Goal: Transaction & Acquisition: Purchase product/service

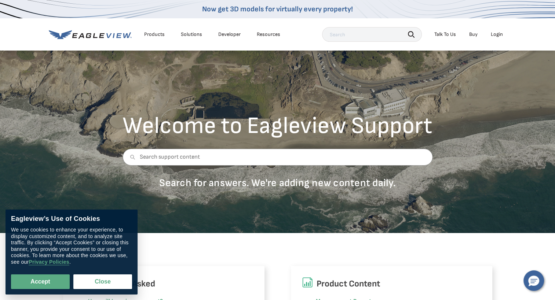
click at [498, 36] on div "Login" at bounding box center [496, 34] width 12 height 7
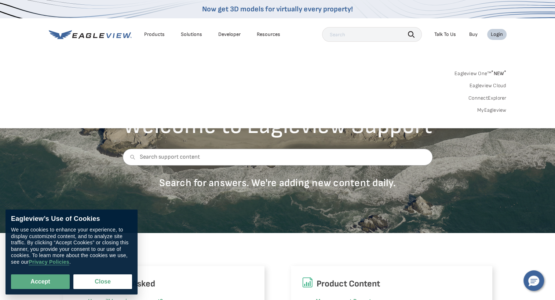
click at [498, 108] on link "MyEagleview" at bounding box center [491, 110] width 29 height 7
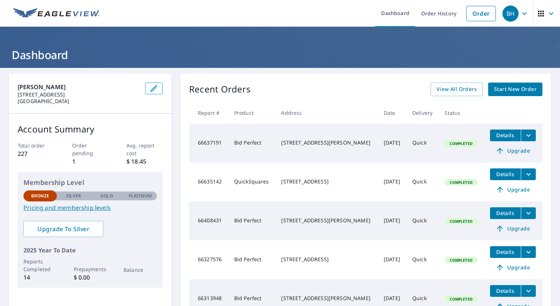
scroll to position [12, 0]
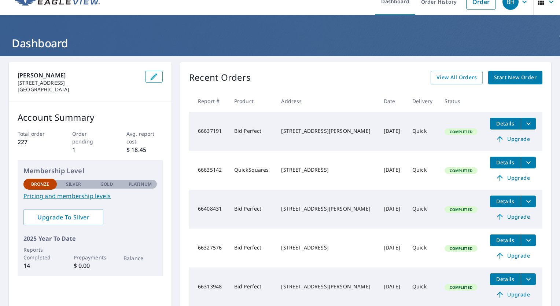
click at [513, 79] on span "Start New Order" at bounding box center [515, 77] width 43 height 9
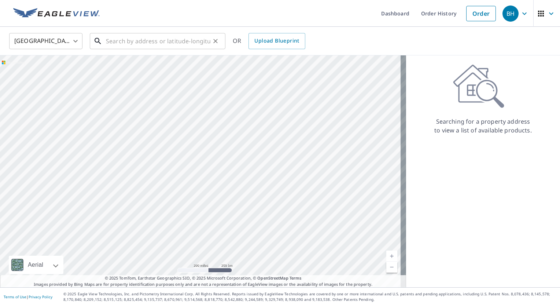
click at [111, 36] on input "text" at bounding box center [158, 41] width 104 height 21
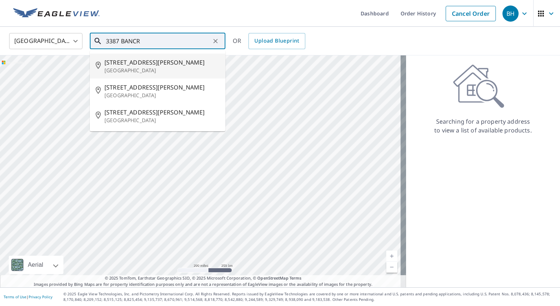
click at [115, 60] on span "3387 Bancroft Dr" at bounding box center [161, 62] width 115 height 9
type input "3387 Bali St NE Olympia, WA 98516"
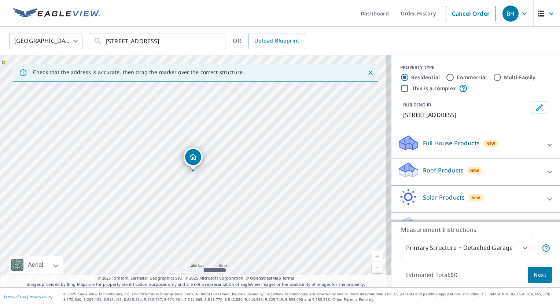
scroll to position [18, 0]
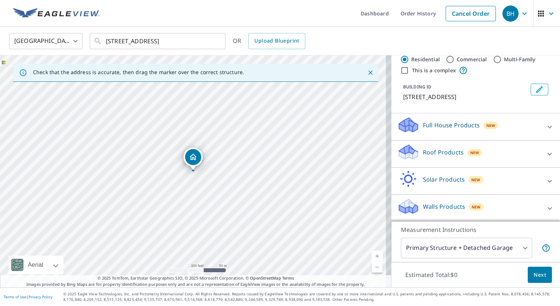
click at [545, 154] on icon at bounding box center [549, 154] width 9 height 9
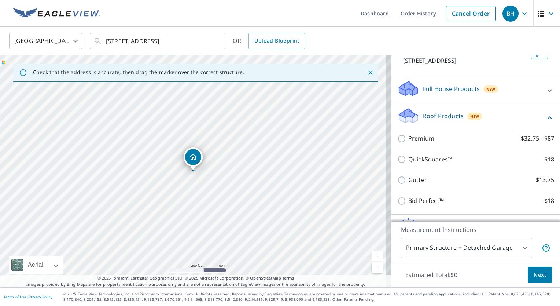
scroll to position [78, 0]
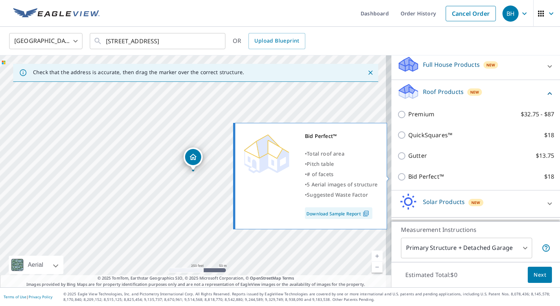
click at [397, 177] on input "Bid Perfect™ $18" at bounding box center [402, 176] width 11 height 9
checkbox input "true"
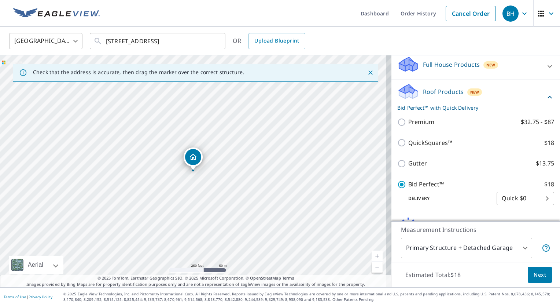
click at [534, 276] on span "Next" at bounding box center [540, 274] width 12 height 9
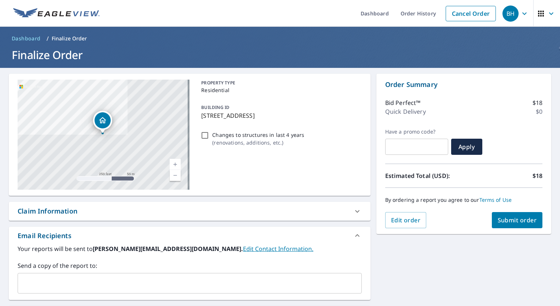
click at [58, 281] on input "text" at bounding box center [184, 283] width 327 height 14
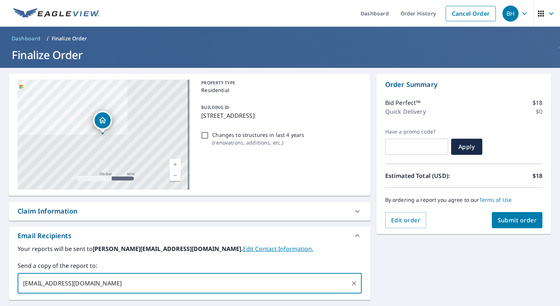
type input "JASONB4PATRICKROOFING@GMAIL.COM"
click at [499, 220] on span "Submit order" at bounding box center [517, 220] width 39 height 8
checkbox input "true"
